Goal: Task Accomplishment & Management: Complete application form

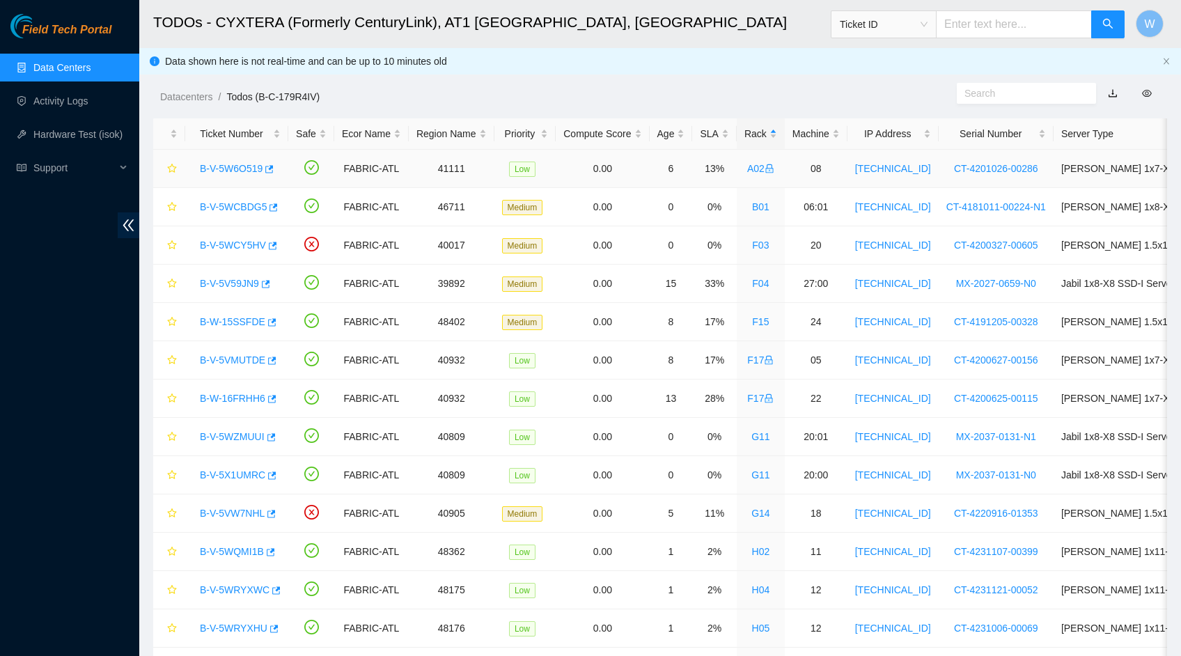
click at [222, 170] on link "B-V-5W6O519" at bounding box center [231, 168] width 63 height 11
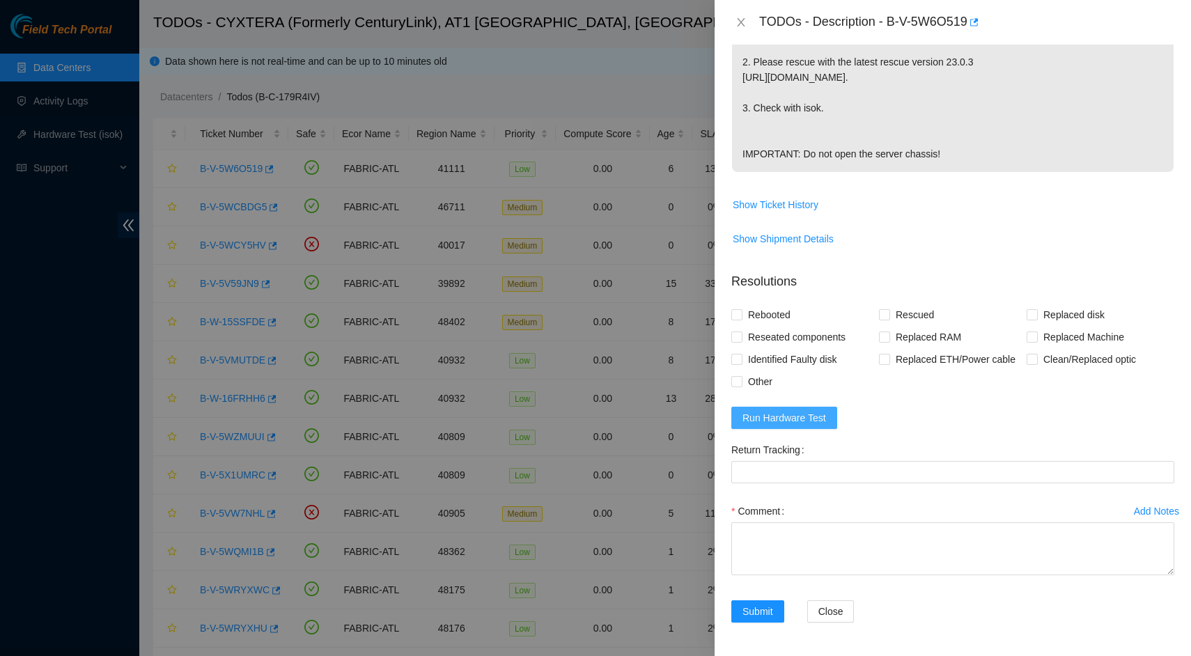
scroll to position [453, 0]
click at [777, 423] on span "Run Hardware Test" at bounding box center [785, 417] width 84 height 15
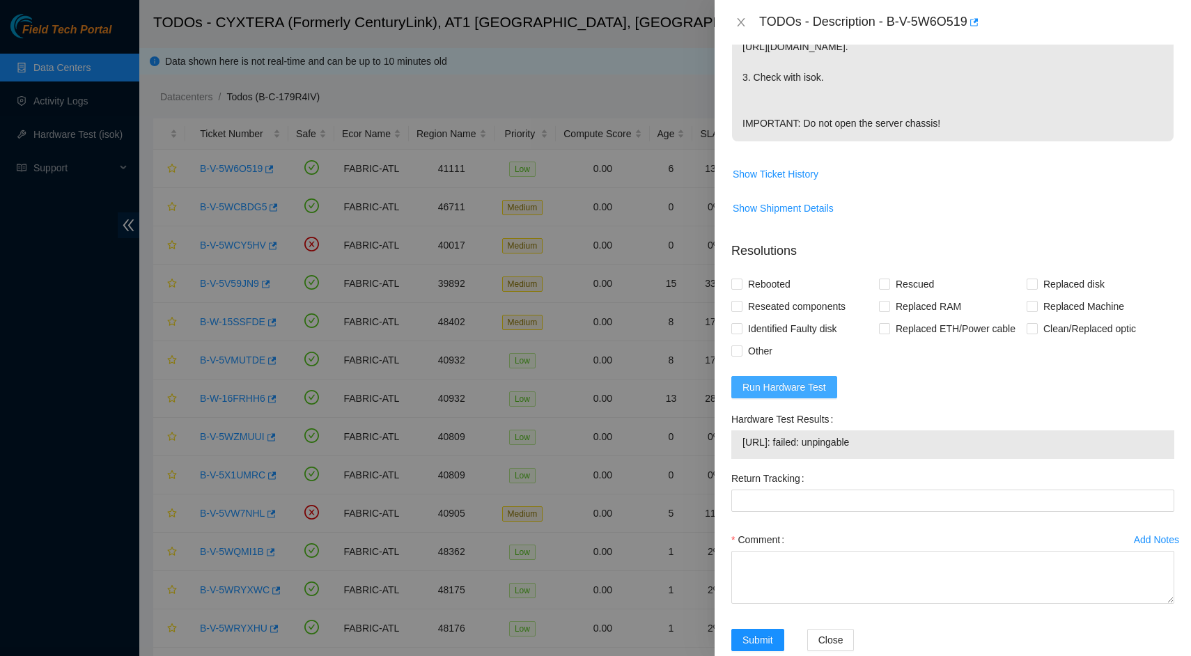
click at [810, 395] on span "Run Hardware Test" at bounding box center [785, 387] width 84 height 15
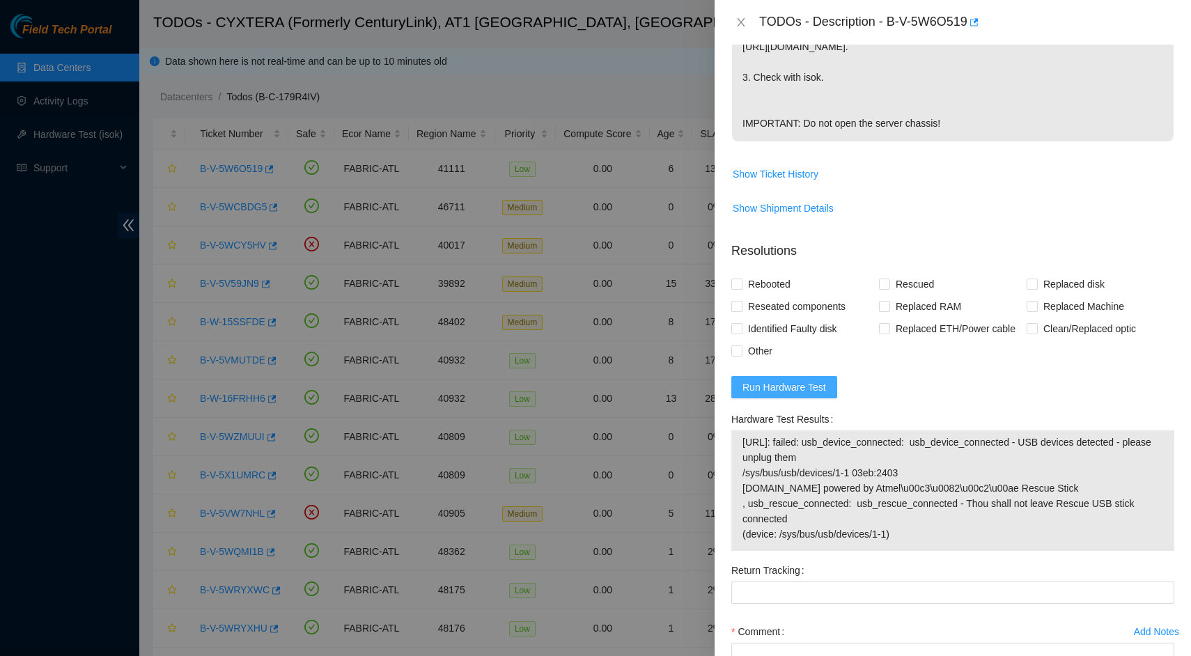
click at [802, 395] on span "Run Hardware Test" at bounding box center [785, 387] width 84 height 15
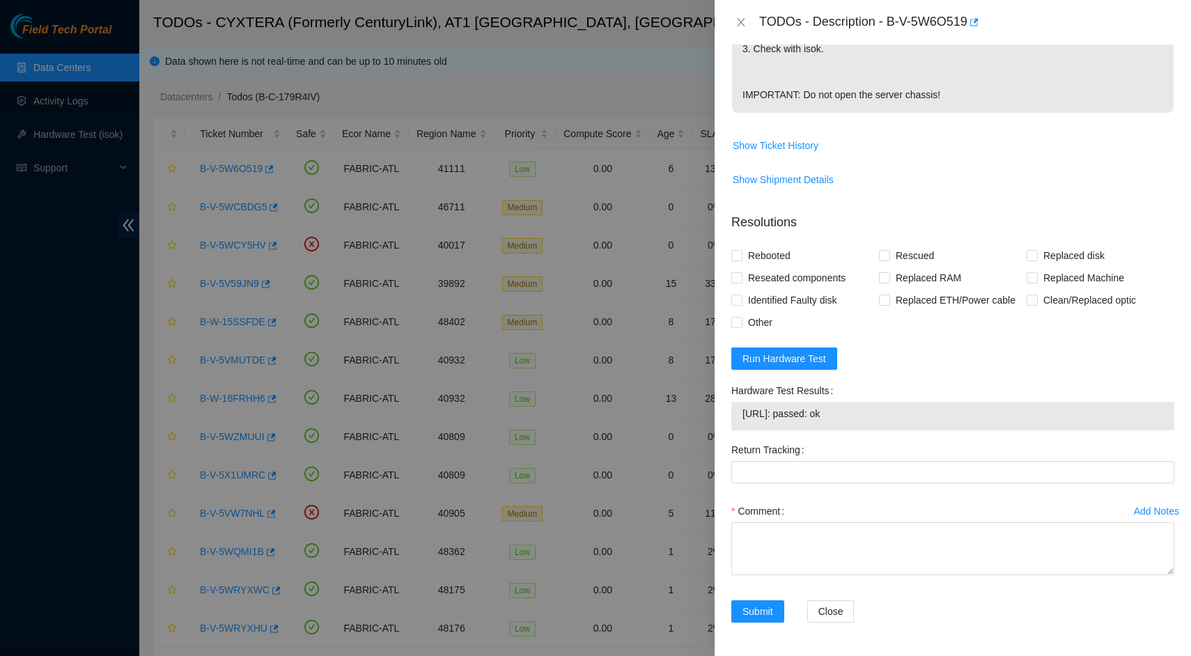
scroll to position [513, 0]
click at [798, 532] on textarea "Comment" at bounding box center [952, 548] width 443 height 53
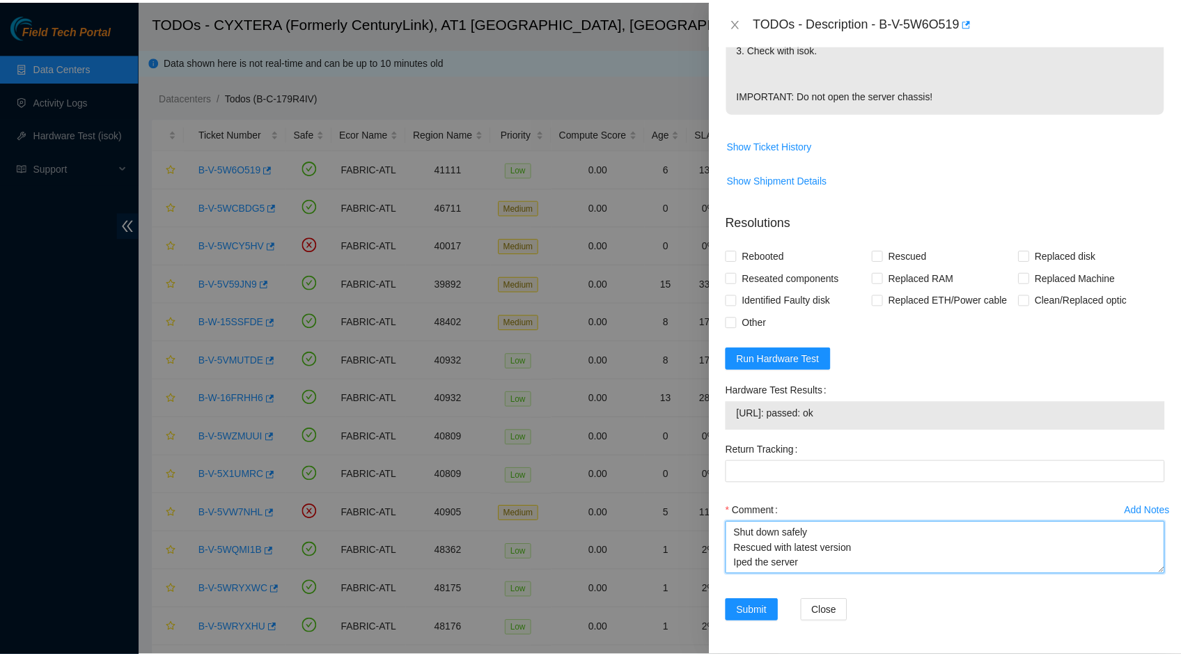
scroll to position [10, 0]
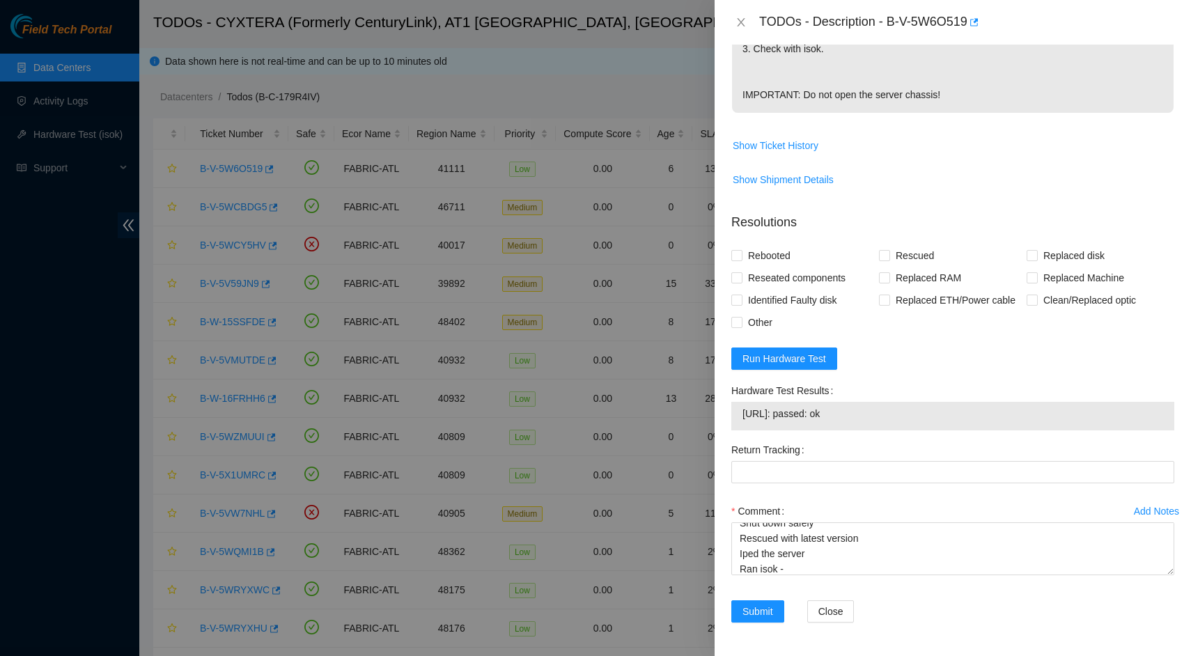
drag, startPoint x: 860, startPoint y: 412, endPoint x: 739, endPoint y: 419, distance: 120.7
click at [738, 419] on div "[URL]: passed: ok" at bounding box center [952, 416] width 443 height 29
copy tbody "[URL]: passed: ok"
click at [805, 573] on textarea "Shut down safely Rescued with latest version Iped the server Ran isok -" at bounding box center [952, 548] width 443 height 53
paste textarea "[URL]: passed: ok"
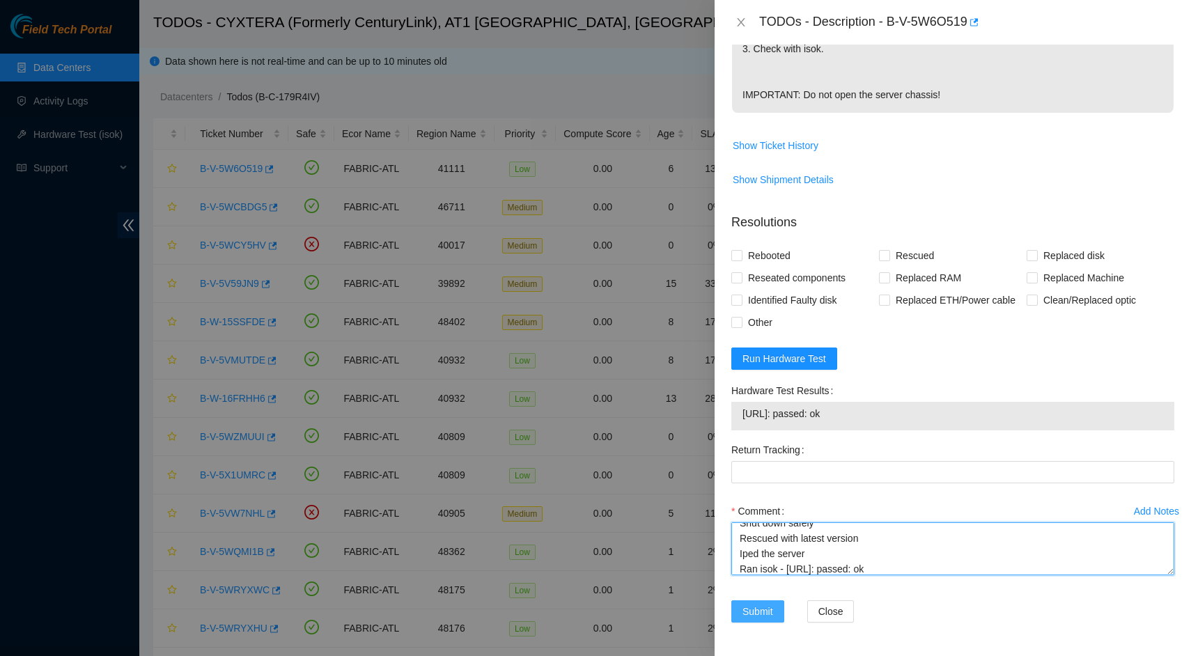
type textarea "Shut down safely Rescued with latest version Iped the server Ran isok - [URL]: …"
click at [759, 612] on span "Submit" at bounding box center [758, 611] width 31 height 15
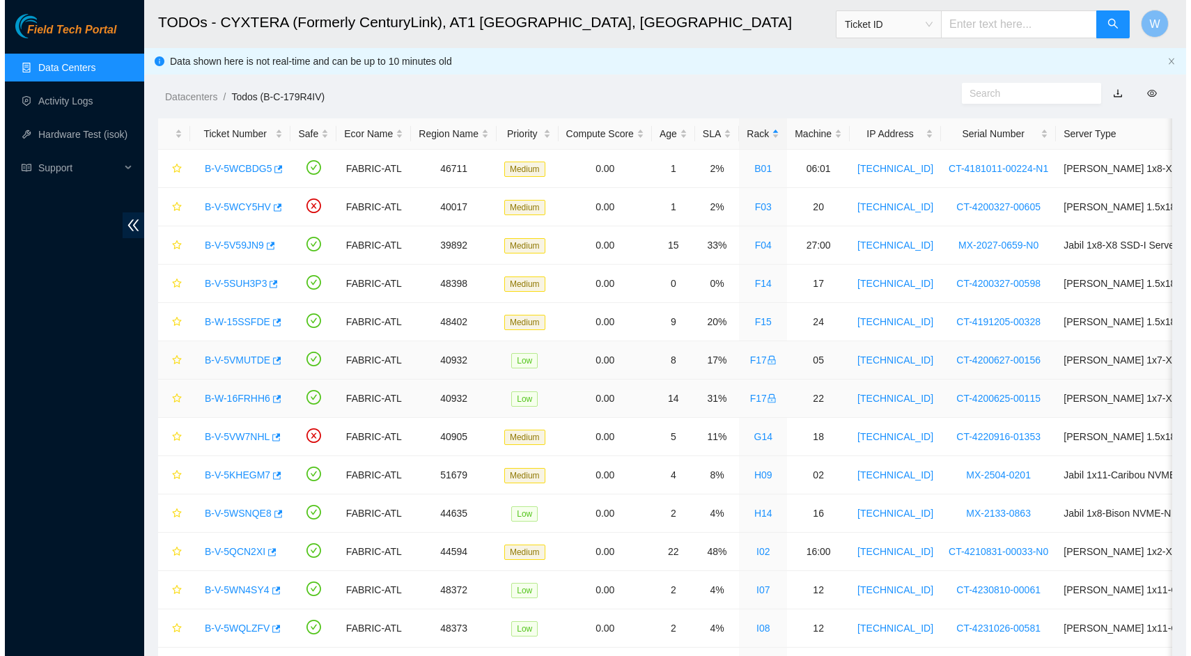
scroll to position [0, 0]
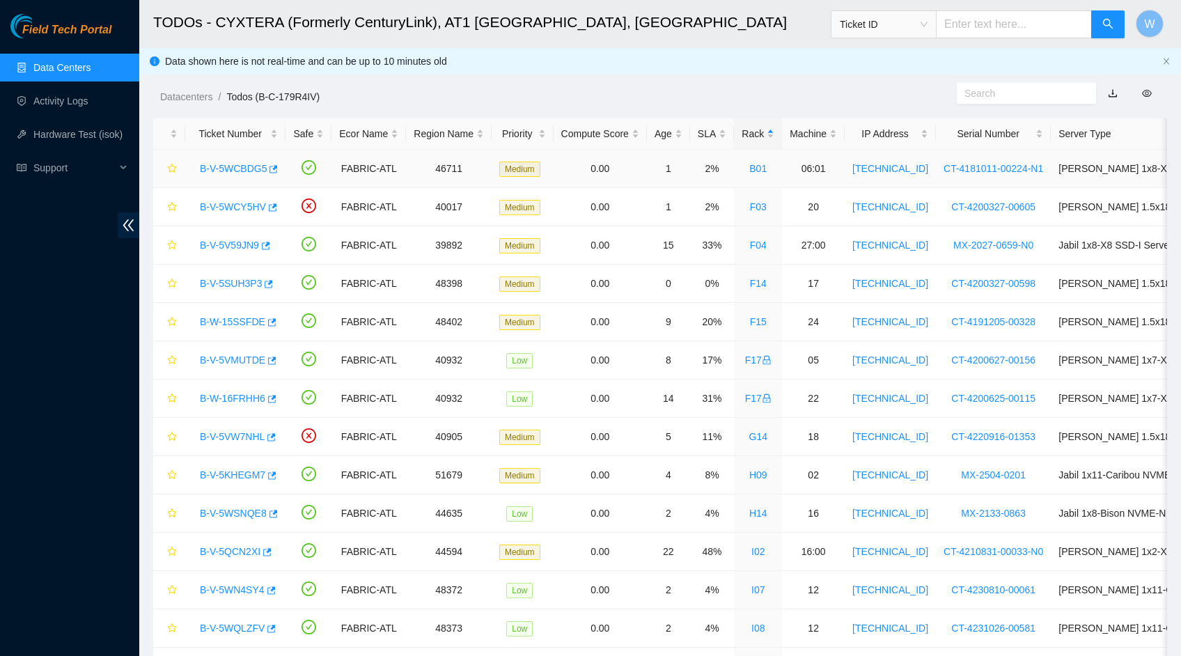
click at [241, 166] on link "B-V-5WCBDG5" at bounding box center [233, 168] width 67 height 11
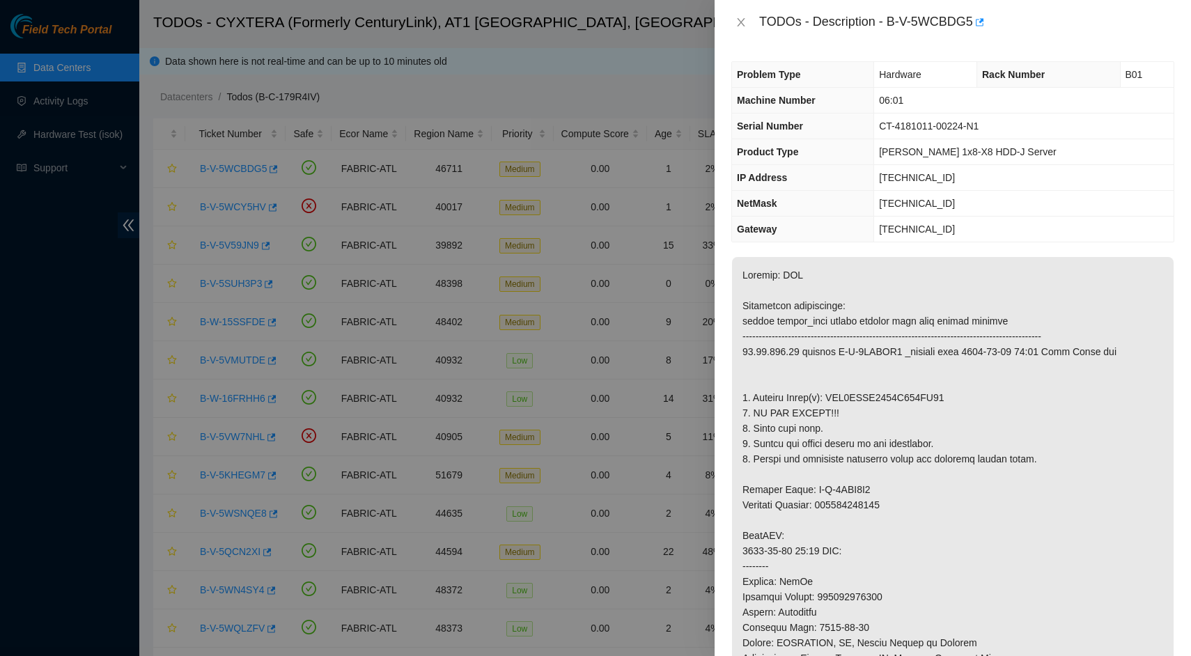
click at [853, 415] on p at bounding box center [953, 589] width 442 height 665
copy p "WFK1RADZ0000E906EB17"
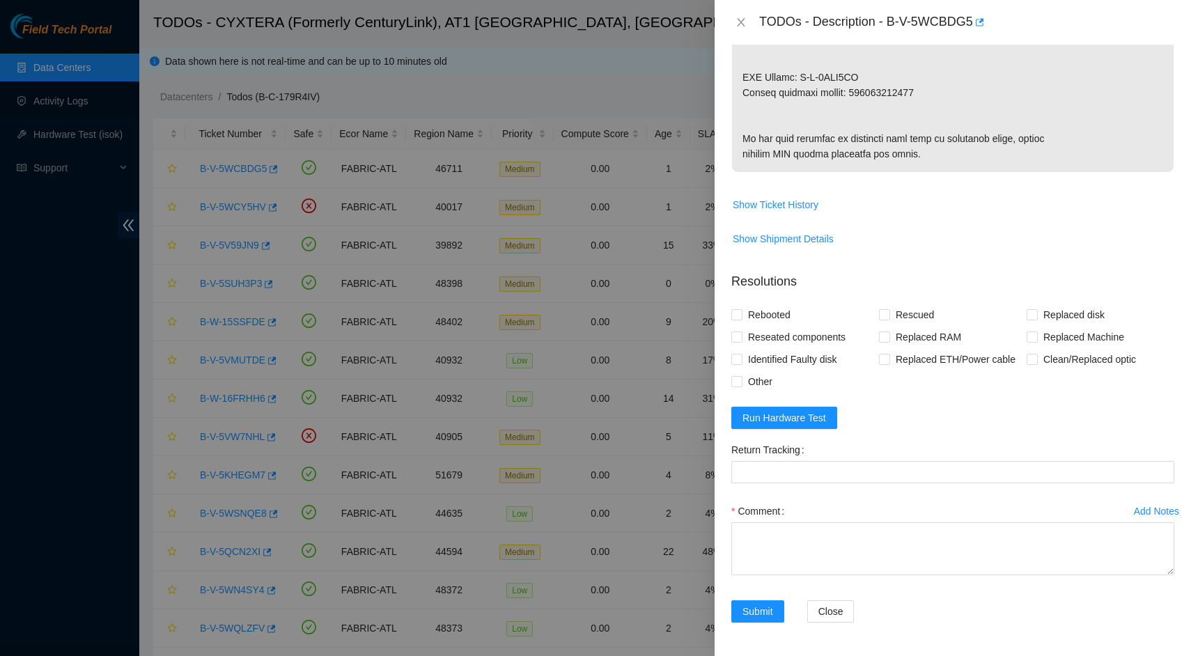
scroll to position [826, 0]
click at [809, 538] on textarea "Comment" at bounding box center [952, 548] width 443 height 53
type textarea "S"
paste textarea "WFK1RADZ0000E906EB17"
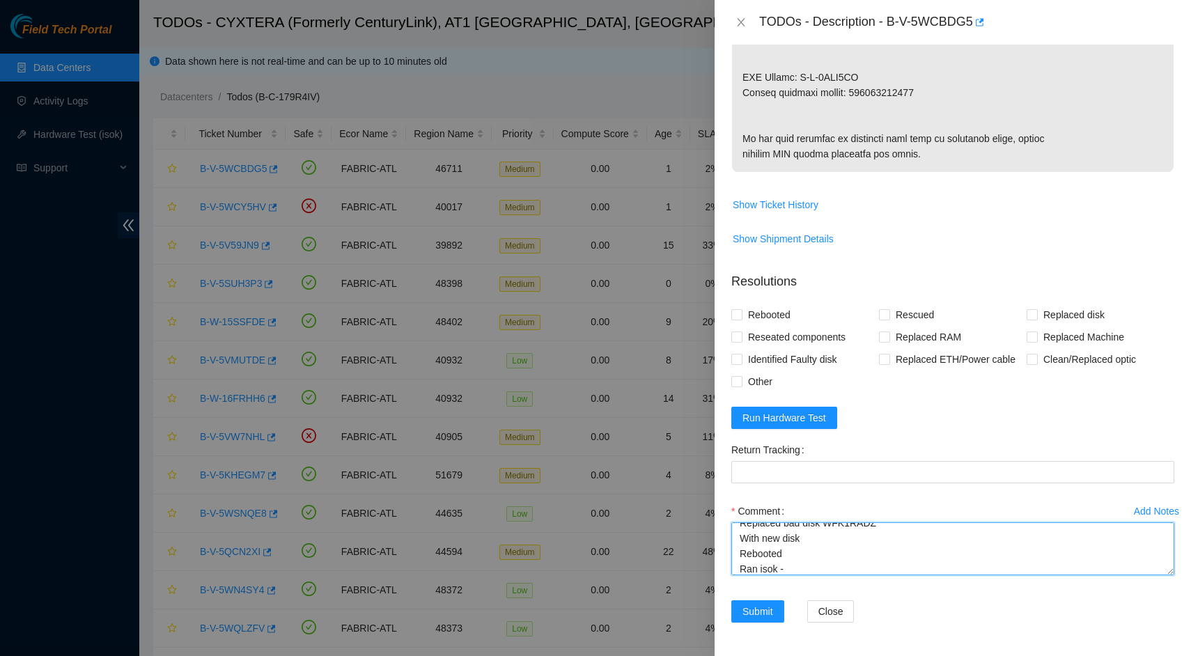
click at [832, 548] on textarea "Replaced bad disk WFK1RADZ With new disk Rebooted Ran isok -" at bounding box center [952, 548] width 443 height 53
click at [832, 540] on textarea "Replaced bad disk WFK1RADZ With new disk Rebooted Ran isok -" at bounding box center [952, 548] width 443 height 53
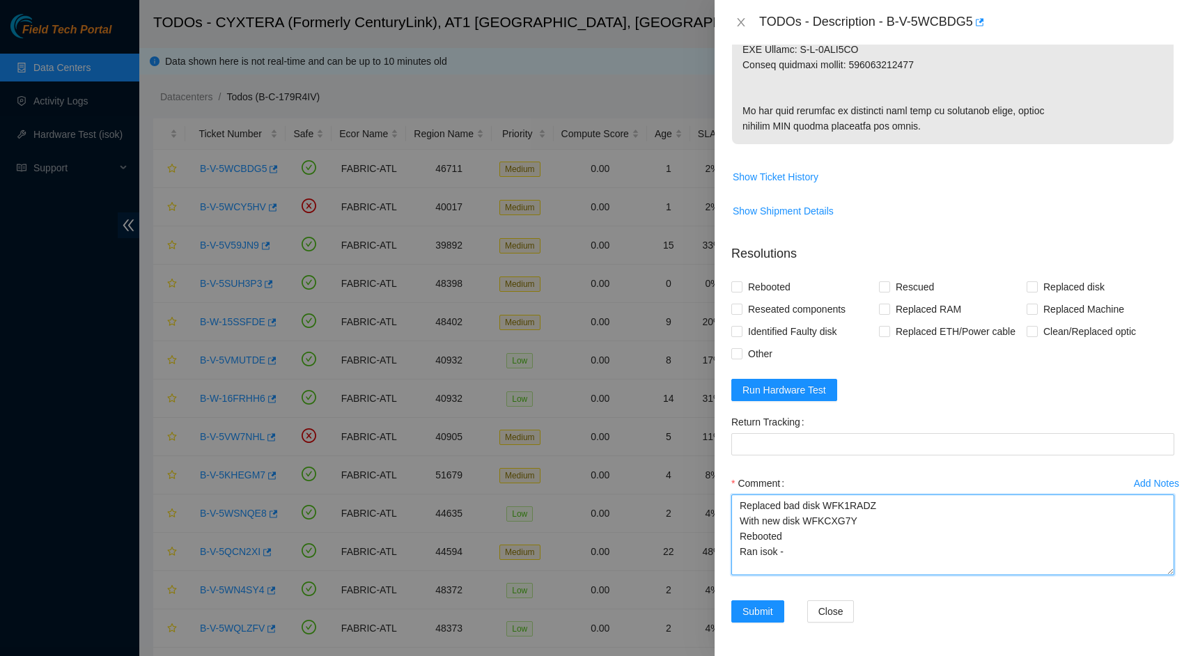
drag, startPoint x: 1159, startPoint y: 566, endPoint x: 1159, endPoint y: 593, distance: 27.9
click at [1159, 575] on textarea "Replaced bad disk WFK1RADZ With new disk WFKCXG7Y Rebooted Ran isok -" at bounding box center [952, 535] width 443 height 81
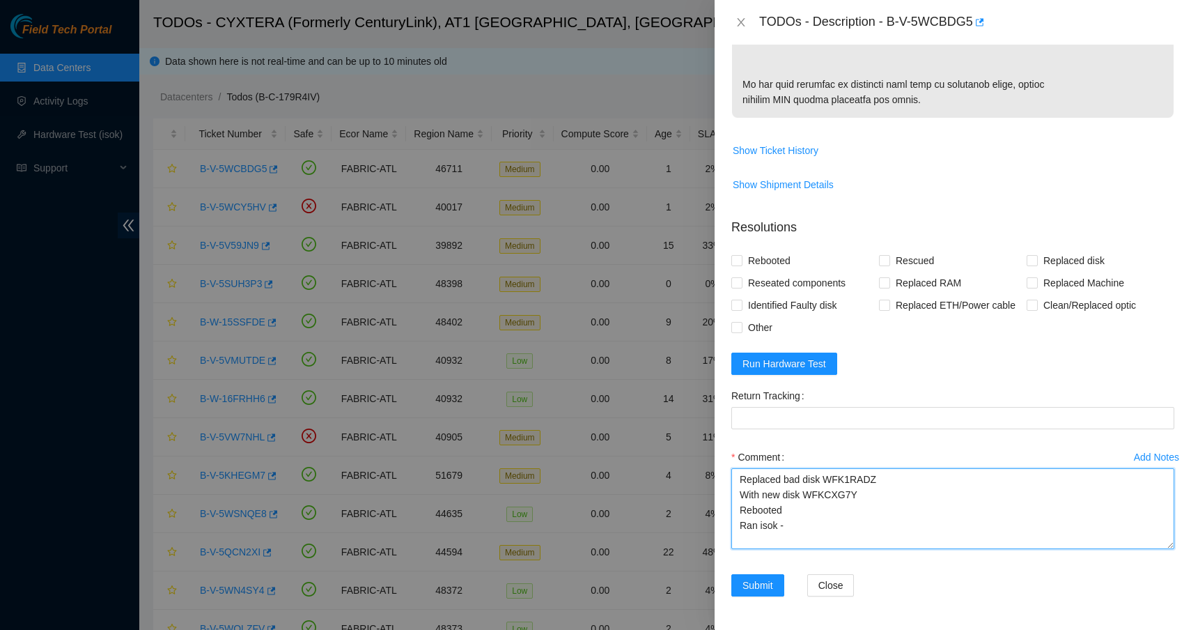
scroll to position [854, 0]
type textarea "Replaced bad disk WFK1RADZ With new disk WFKCXG7Y Rebooted Ran isok -"
click at [806, 371] on span "Run Hardware Test" at bounding box center [785, 363] width 84 height 15
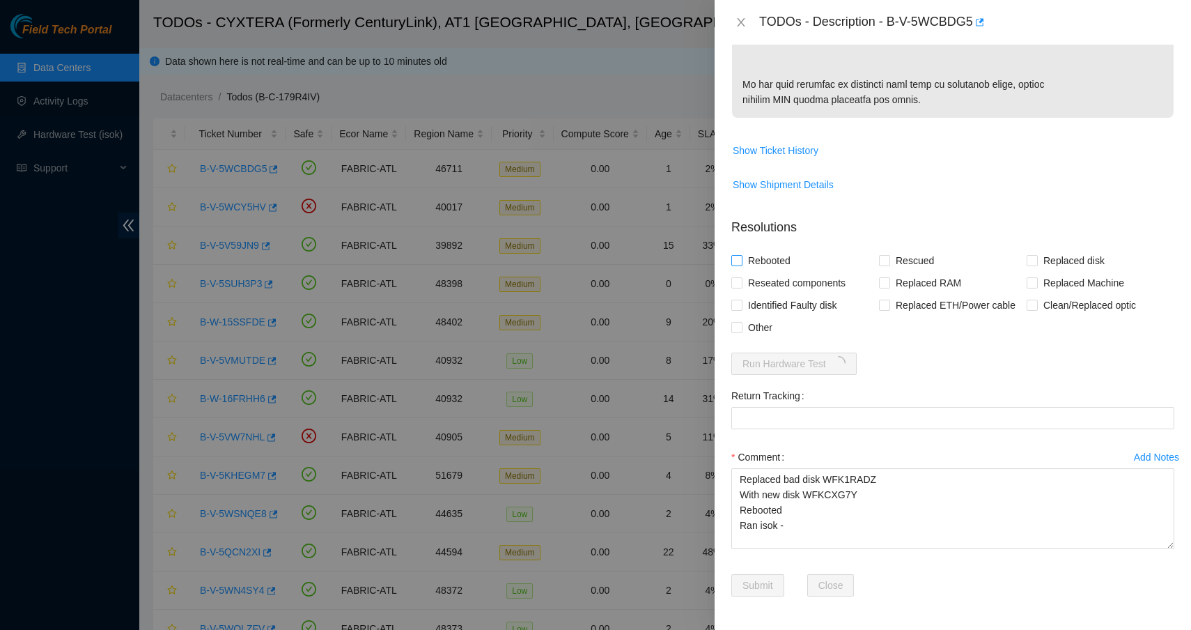
click at [761, 272] on span "Rebooted" at bounding box center [770, 260] width 54 height 22
click at [741, 265] on input "Rebooted" at bounding box center [736, 260] width 10 height 10
checkbox input "true"
click at [1045, 272] on span "Replaced disk" at bounding box center [1074, 260] width 72 height 22
click at [1037, 265] on input "Replaced disk" at bounding box center [1032, 260] width 10 height 10
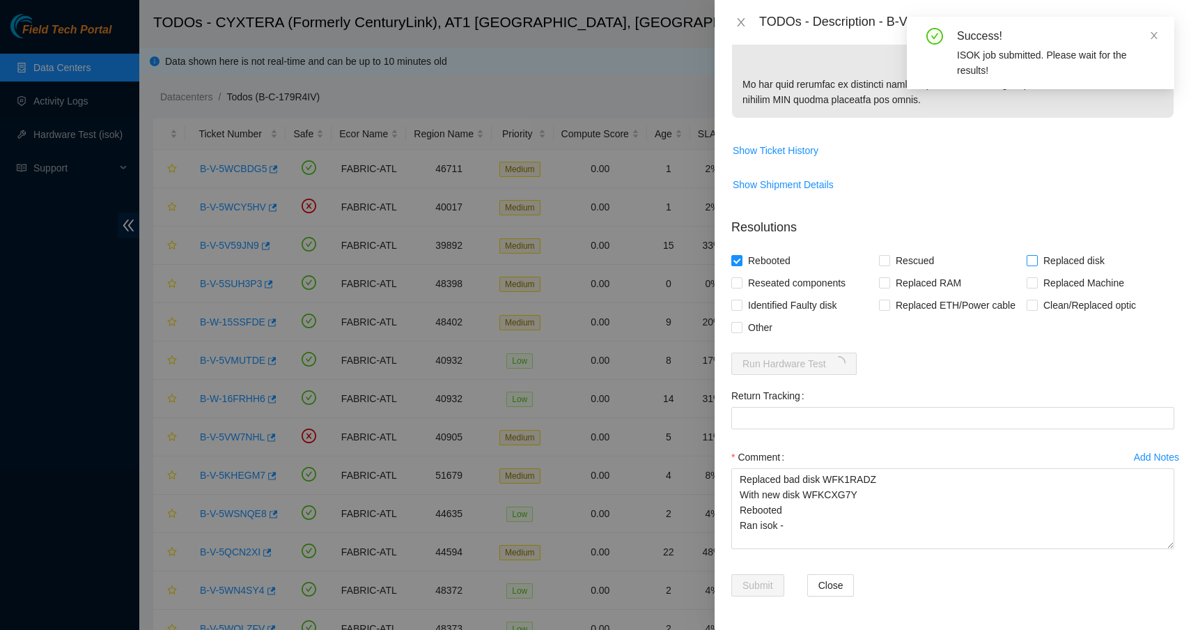
checkbox input "true"
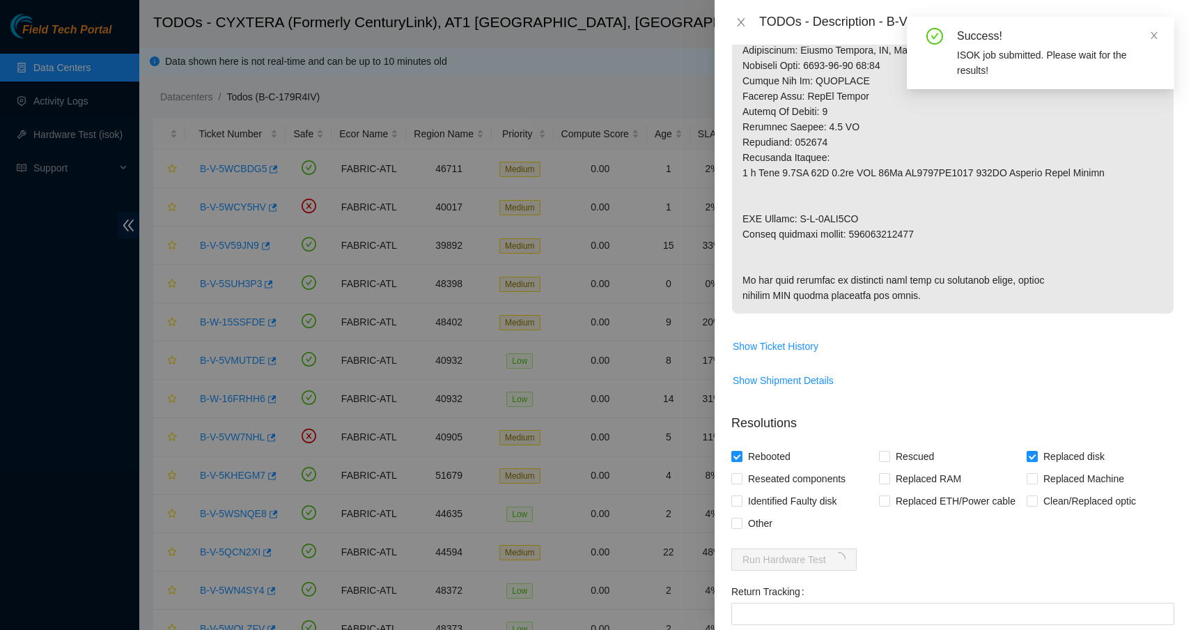
scroll to position [580, 0]
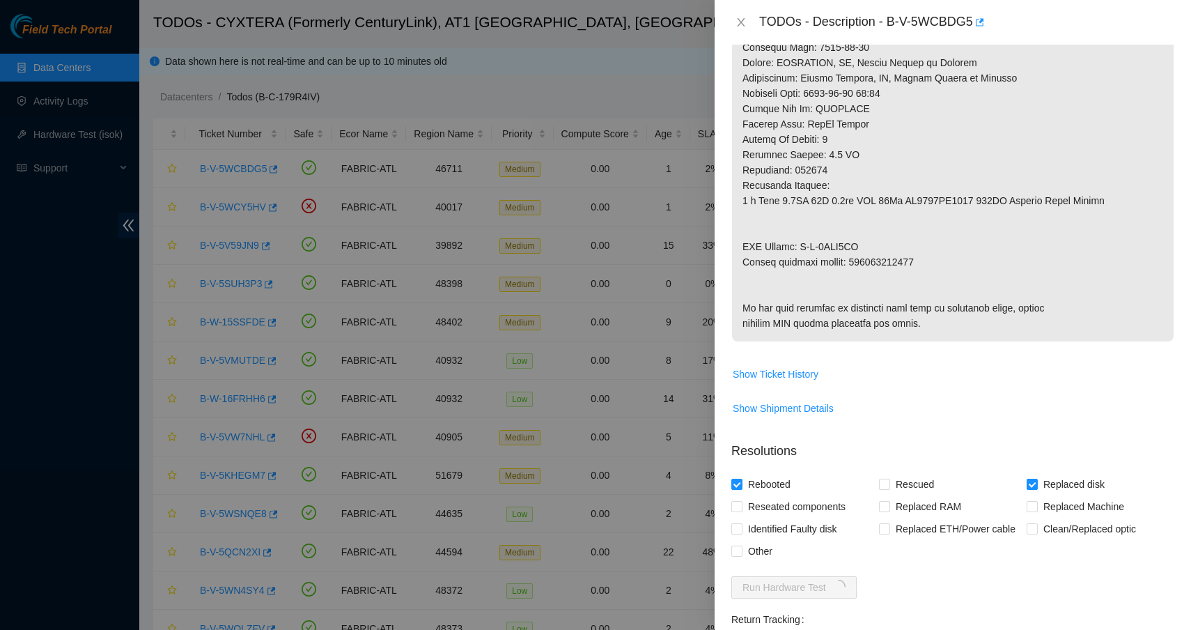
click at [895, 279] on p at bounding box center [953, 9] width 442 height 665
copy p "463470060330"
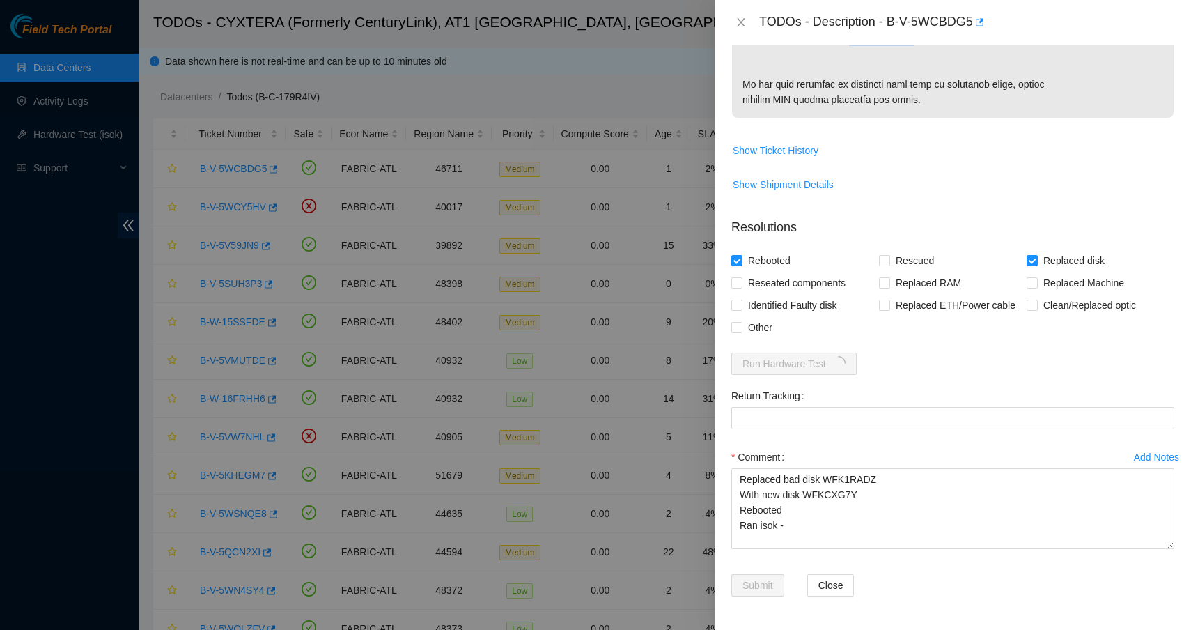
scroll to position [880, 0]
click at [883, 404] on div "Return Tracking" at bounding box center [952, 396] width 443 height 22
click at [883, 411] on Tracking "Return Tracking" at bounding box center [952, 418] width 443 height 22
paste Tracking "463470060330"
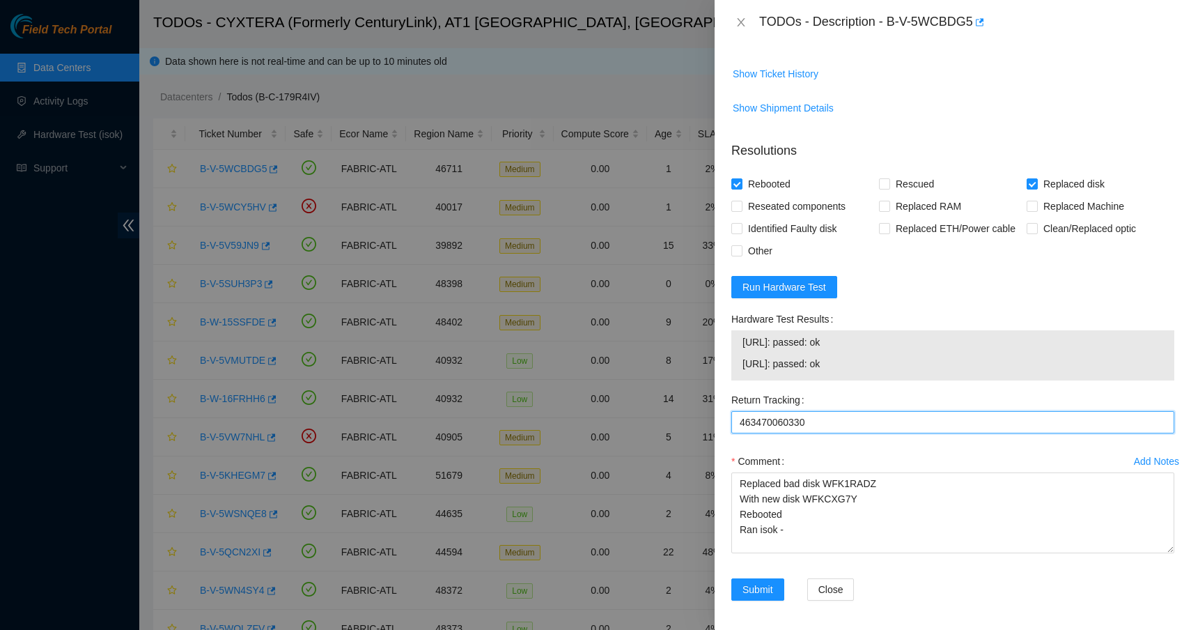
type Tracking "463470060330"
drag, startPoint x: 862, startPoint y: 442, endPoint x: 743, endPoint y: 444, distance: 119.1
click at [743, 371] on span "[URL]: passed: ok" at bounding box center [953, 363] width 421 height 15
copy span "[URL]: passed: ok"
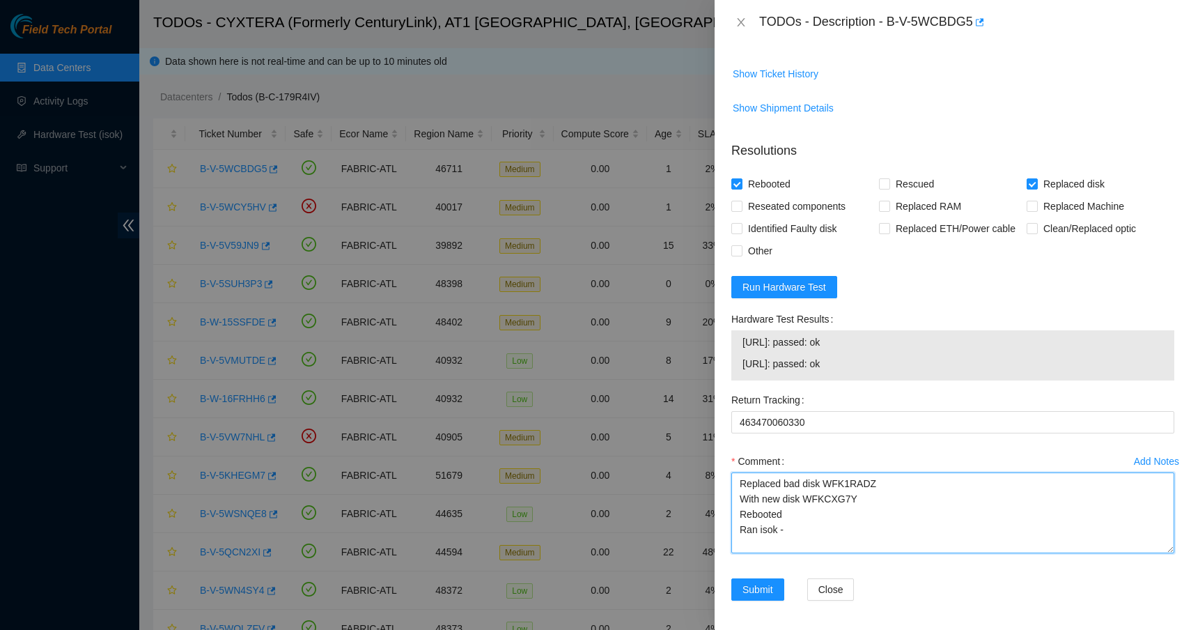
click at [809, 553] on textarea "Replaced bad disk WFK1RADZ With new disk WFKCXG7Y Rebooted Ran isok -" at bounding box center [952, 512] width 443 height 81
paste textarea "[URL]: passed: ok"
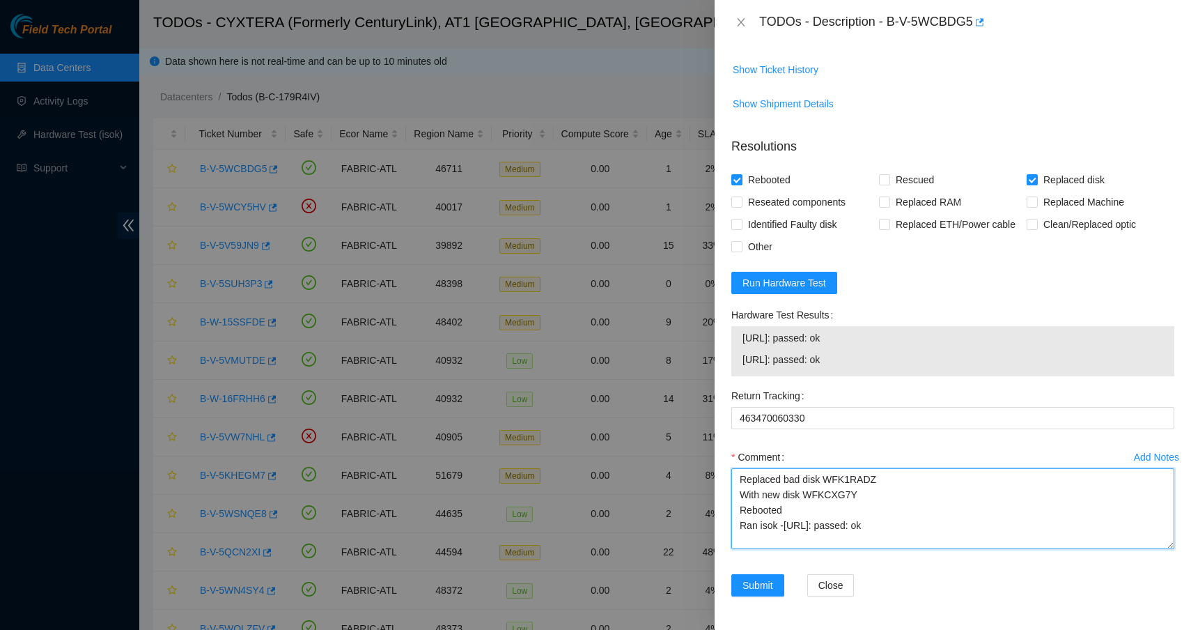
scroll to position [961, 0]
type textarea "Replaced bad disk WFK1RADZ With new disk WFKCXG7Y Rebooted Ran isok -[URL]: pas…"
click at [747, 581] on span "Submit" at bounding box center [758, 584] width 31 height 15
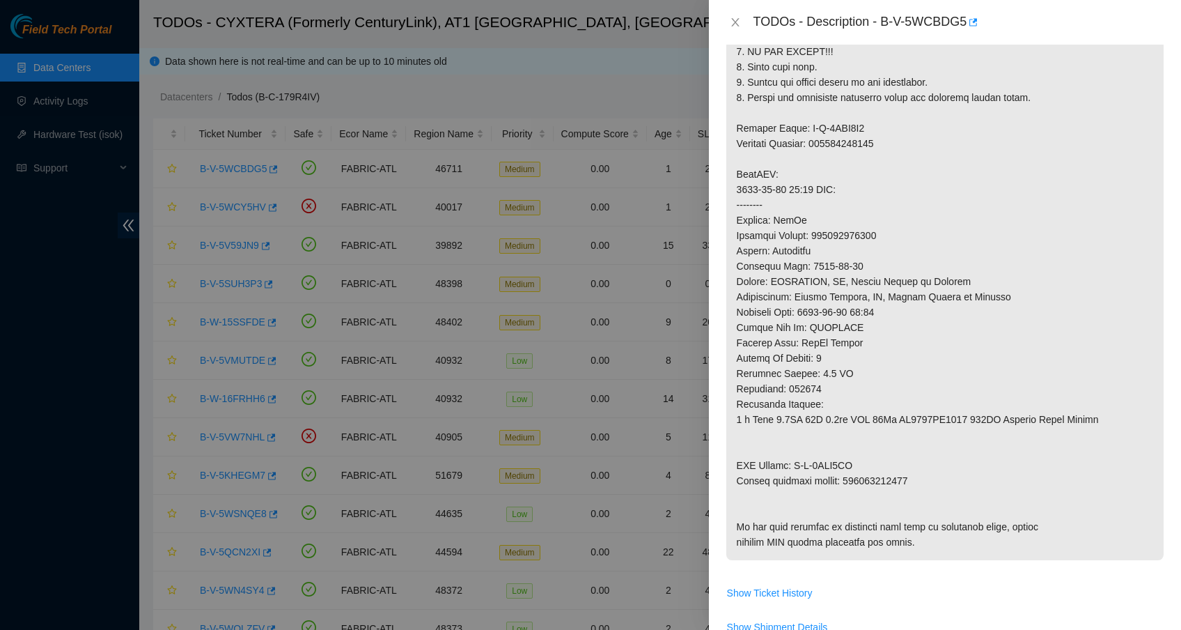
scroll to position [103, 0]
